Goal: Task Accomplishment & Management: Manage account settings

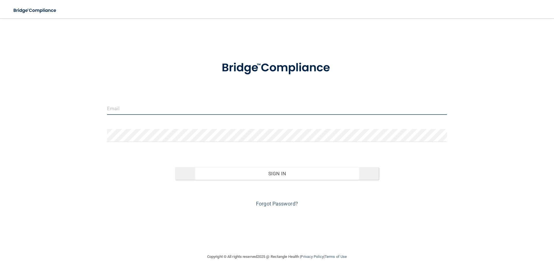
type input "[PERSON_NAME][EMAIL_ADDRESS][DOMAIN_NAME]"
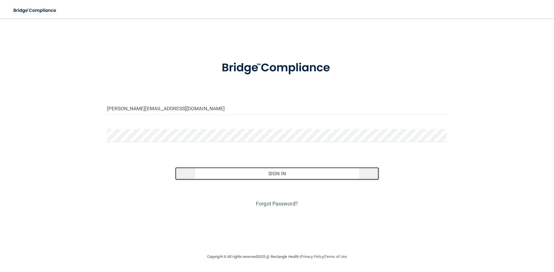
click at [274, 172] on button "Sign In" at bounding box center [277, 174] width 204 height 13
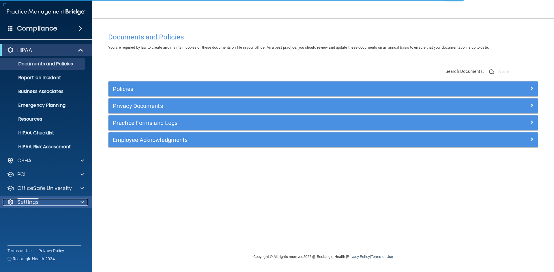
click at [80, 203] on div at bounding box center [81, 202] width 14 height 7
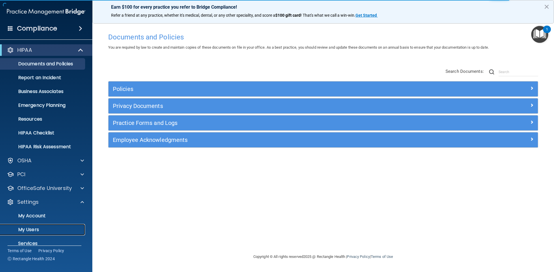
click at [45, 229] on p "My Users" at bounding box center [43, 230] width 79 height 6
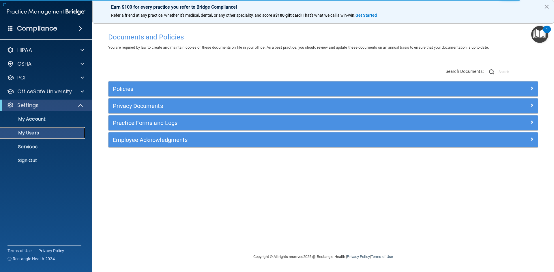
select select "20"
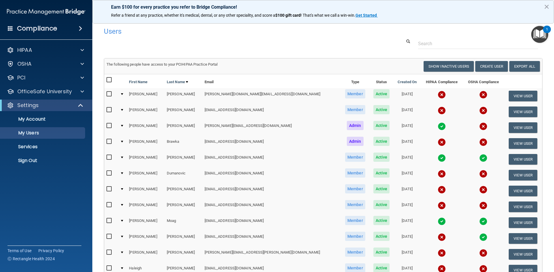
click at [108, 173] on input "checkbox" at bounding box center [109, 173] width 7 height 5
checkbox input "true"
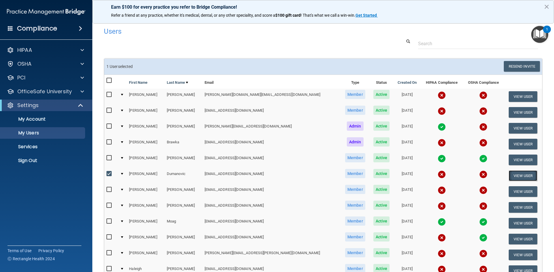
click at [511, 175] on button "View User" at bounding box center [522, 176] width 29 height 11
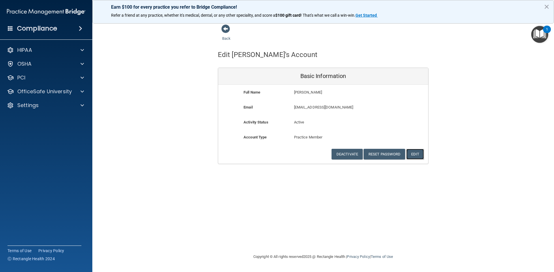
click at [416, 154] on button "Edit" at bounding box center [415, 154] width 18 height 11
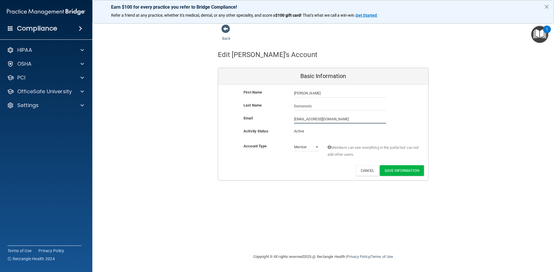
click at [294, 119] on input "[EMAIL_ADDRESS][DOMAIN_NAME]" at bounding box center [340, 119] width 92 height 9
type input "[EMAIL_ADDRESS][DOMAIN_NAME]"
click at [397, 168] on button "Save Information" at bounding box center [401, 171] width 44 height 11
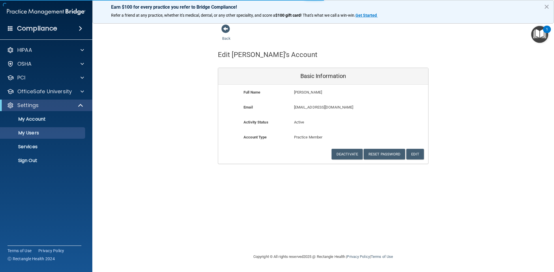
select select "20"
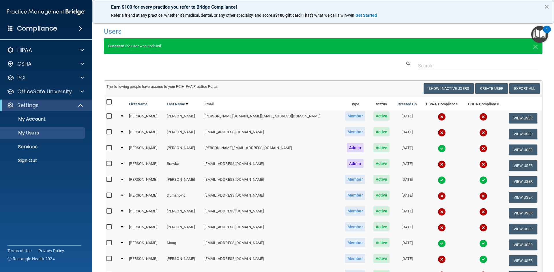
click at [108, 194] on input "checkbox" at bounding box center [109, 195] width 7 height 5
checkbox input "true"
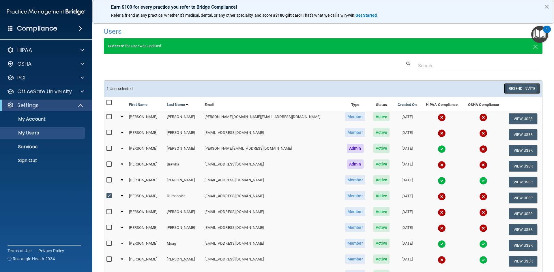
click at [518, 87] on button "Resend Invite" at bounding box center [521, 88] width 36 height 11
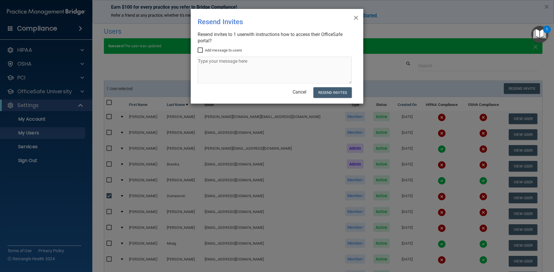
click at [200, 50] on input "Add message to users" at bounding box center [201, 50] width 7 height 5
checkbox input "true"
click at [210, 63] on textarea at bounding box center [275, 70] width 154 height 27
type textarea "Please complete [DATE] of start date. Thank you, [PERSON_NAME]"
click at [325, 93] on button "Resend Invites" at bounding box center [332, 92] width 38 height 11
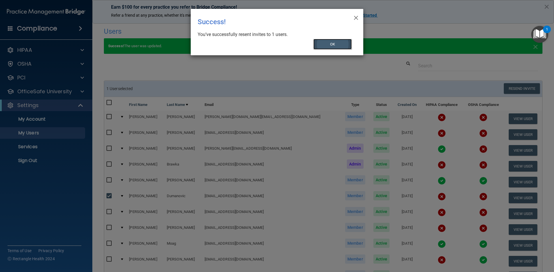
click at [331, 43] on button "OK" at bounding box center [332, 44] width 39 height 11
